Goal: Task Accomplishment & Management: Complete application form

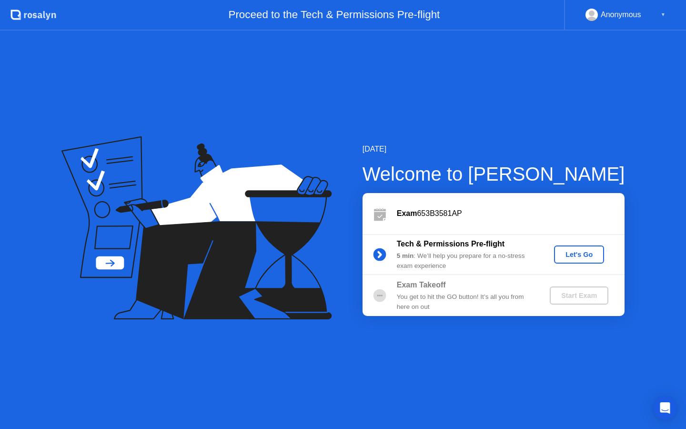
click at [558, 253] on button "Let's Go" at bounding box center [579, 254] width 50 height 18
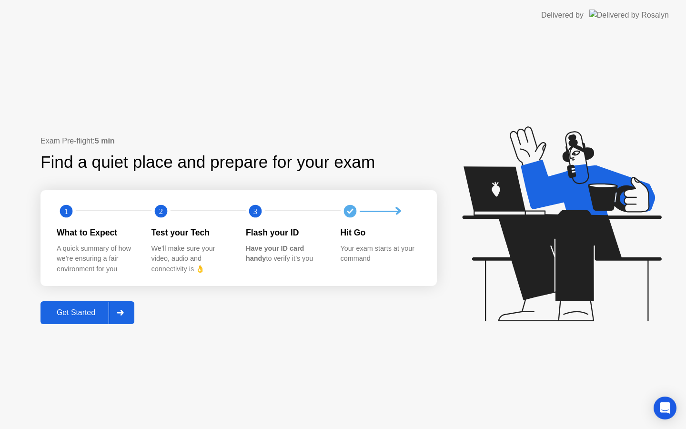
click at [92, 316] on div "Get Started" at bounding box center [75, 312] width 65 height 9
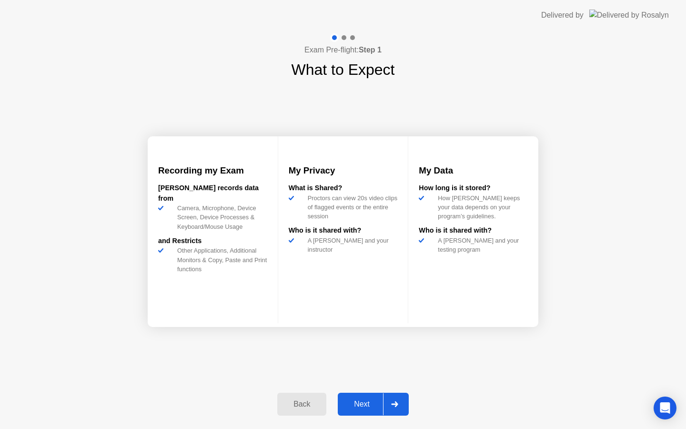
click at [357, 405] on div "Next" at bounding box center [362, 404] width 42 height 9
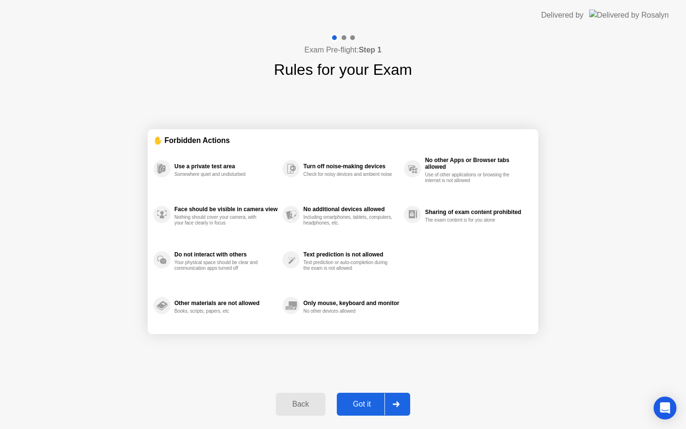
click at [356, 405] on div "Got it" at bounding box center [362, 404] width 45 height 9
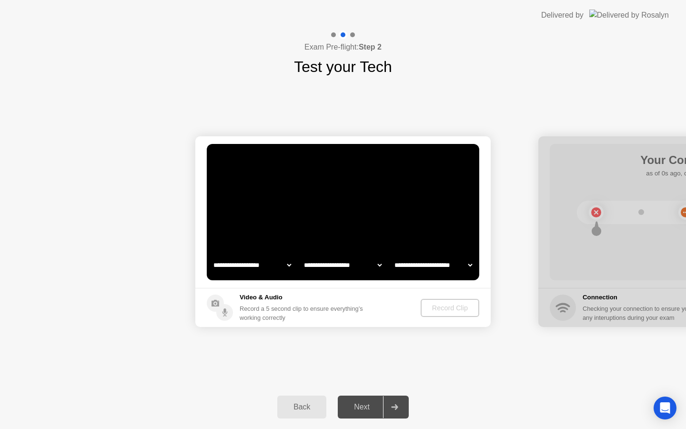
select select "**********"
select select "*******"
click at [372, 402] on div "Next" at bounding box center [362, 406] width 42 height 9
click at [372, 406] on div "Next" at bounding box center [362, 406] width 42 height 9
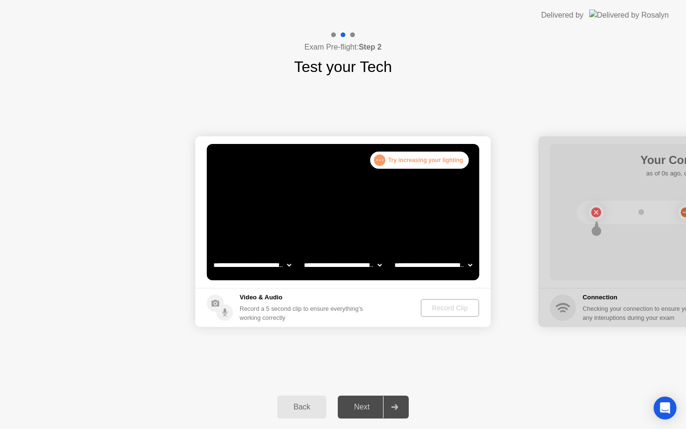
click at [372, 406] on div "Next" at bounding box center [362, 406] width 42 height 9
click at [595, 213] on div at bounding box center [685, 231] width 295 height 191
click at [357, 306] on div "Record a 5 second clip to ensure everything’s working correctly" at bounding box center [303, 313] width 127 height 18
click at [279, 267] on select "**********" at bounding box center [251, 264] width 81 height 19
click at [312, 264] on select "**********" at bounding box center [342, 264] width 81 height 19
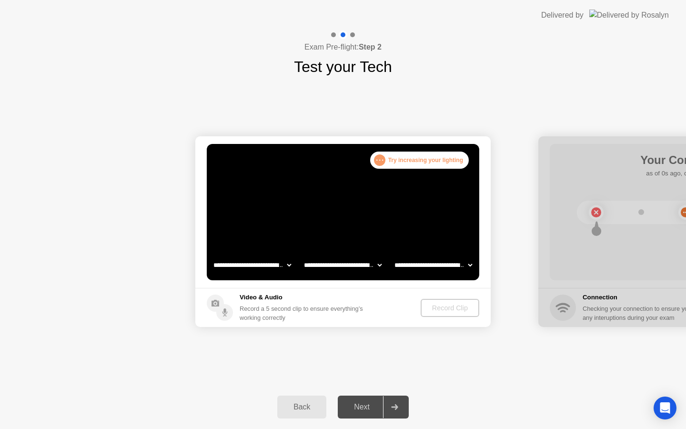
click at [415, 266] on select "**********" at bounding box center [432, 264] width 81 height 19
click at [442, 304] on div "Record Clip" at bounding box center [450, 308] width 51 height 8
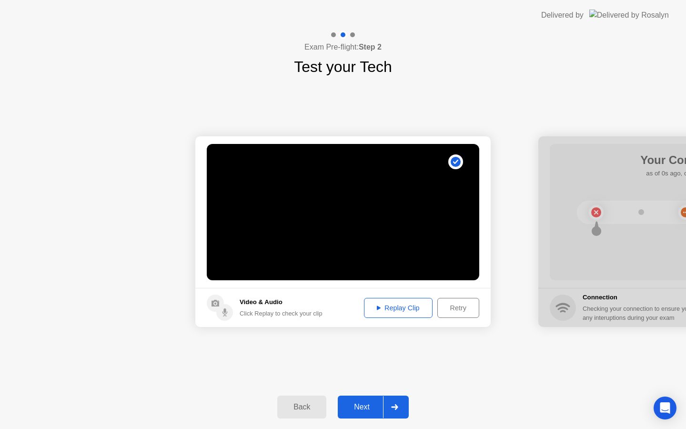
click at [409, 311] on div "Replay Clip" at bounding box center [398, 308] width 62 height 8
click at [407, 309] on div "Replay Clip" at bounding box center [398, 308] width 62 height 8
click at [367, 405] on div "Next" at bounding box center [362, 406] width 42 height 9
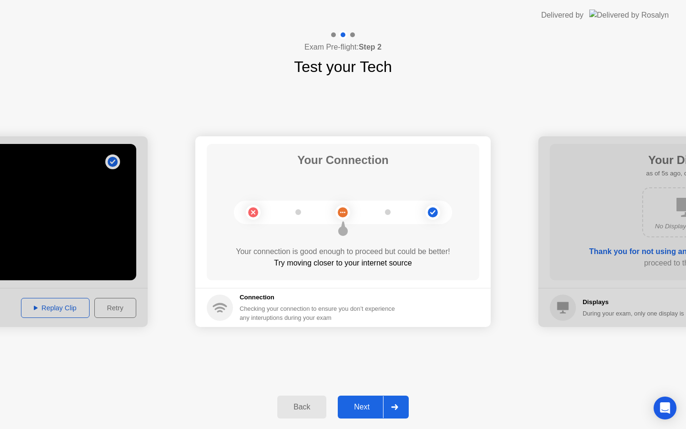
click at [367, 400] on button "Next" at bounding box center [373, 406] width 71 height 23
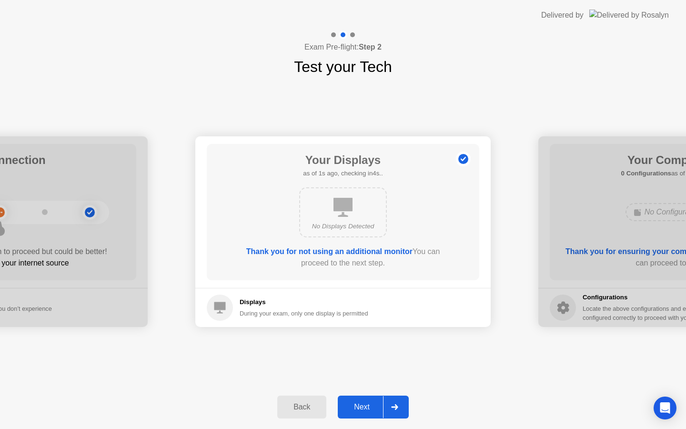
click at [367, 399] on button "Next" at bounding box center [373, 406] width 71 height 23
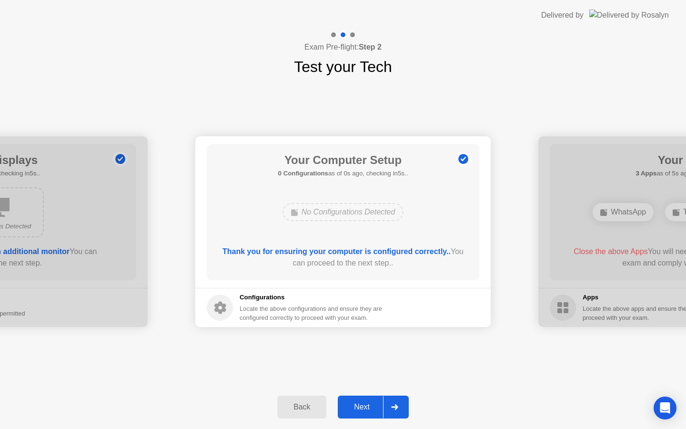
click at [367, 399] on button "Next" at bounding box center [373, 406] width 71 height 23
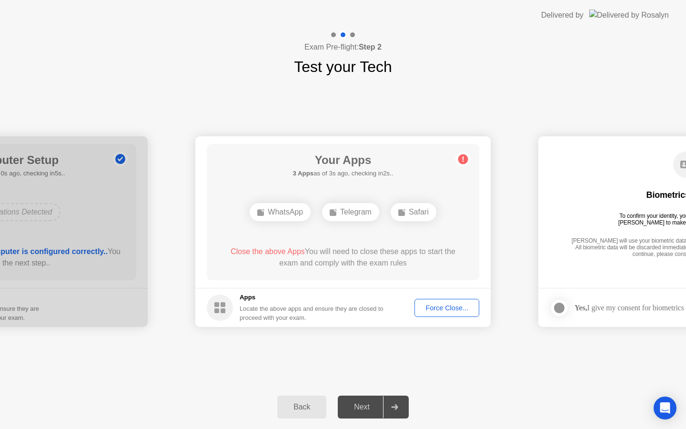
click at [433, 311] on div "Force Close..." at bounding box center [447, 308] width 58 height 8
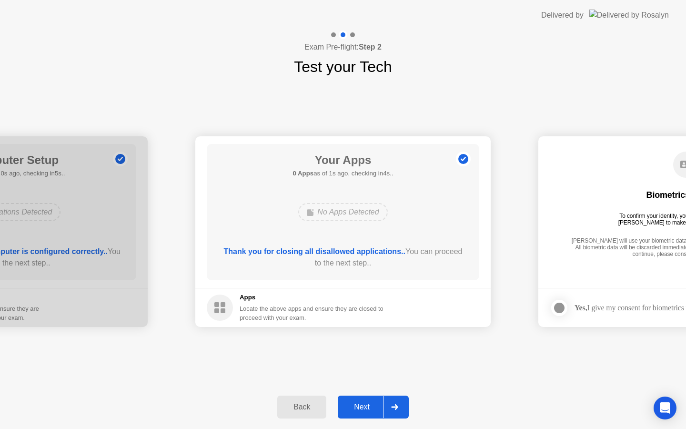
click at [364, 407] on div "Next" at bounding box center [362, 406] width 42 height 9
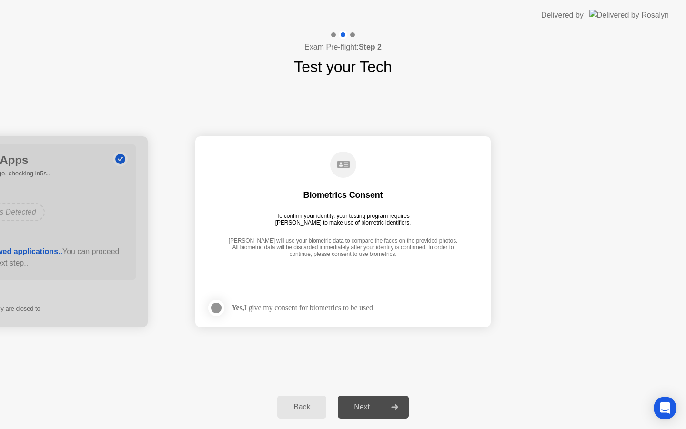
click at [336, 309] on div "Yes, I give my consent for biometrics to be used" at bounding box center [301, 307] width 141 height 9
click at [219, 308] on div at bounding box center [216, 307] width 11 height 11
click at [369, 411] on div "Next" at bounding box center [362, 406] width 42 height 9
